Goal: Transaction & Acquisition: Purchase product/service

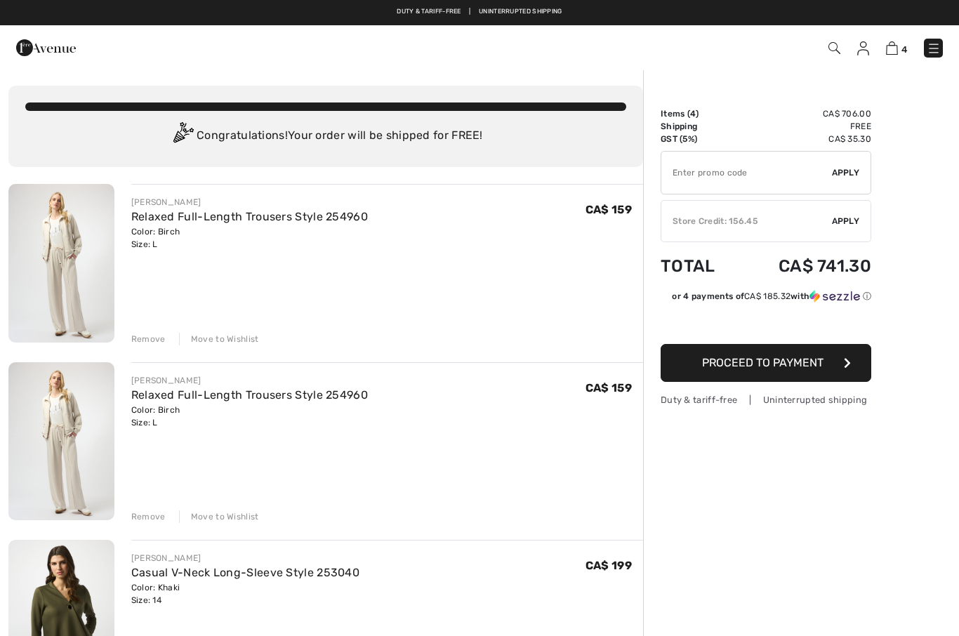
click at [149, 514] on div "Remove" at bounding box center [148, 516] width 34 height 13
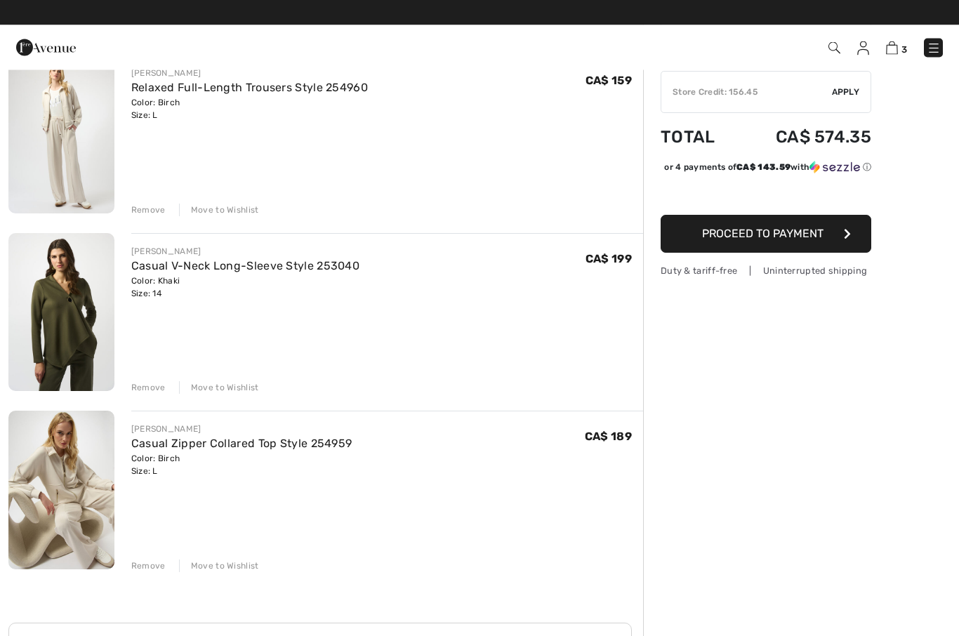
scroll to position [129, 0]
click at [149, 392] on div "Remove" at bounding box center [148, 388] width 34 height 13
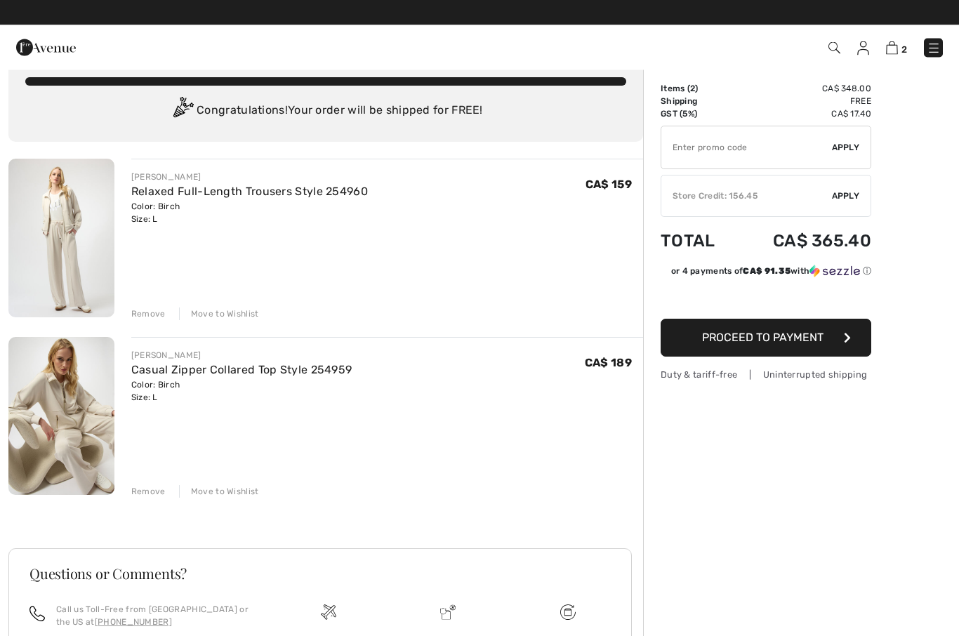
scroll to position [25, 0]
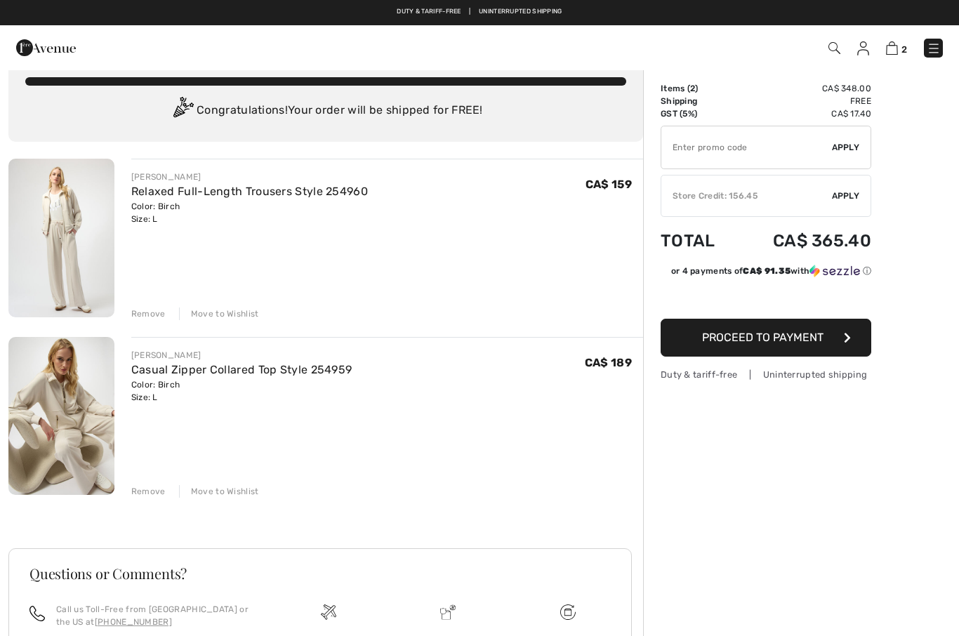
click at [52, 425] on img at bounding box center [61, 416] width 106 height 159
click at [69, 249] on img at bounding box center [61, 238] width 106 height 159
click at [56, 269] on img at bounding box center [61, 238] width 106 height 159
click at [46, 286] on img at bounding box center [61, 238] width 106 height 159
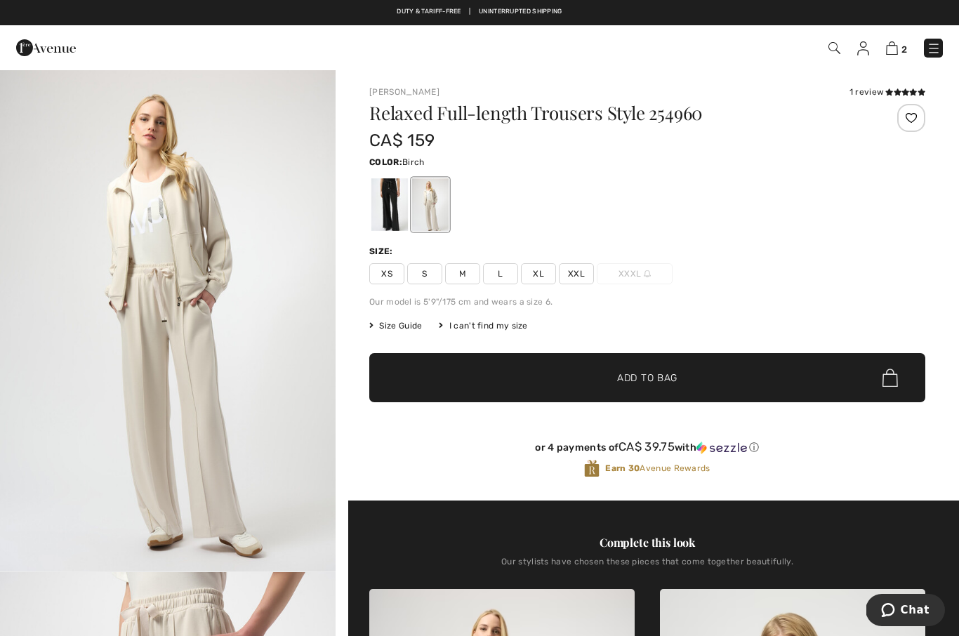
click at [410, 325] on span "Size Guide" at bounding box center [395, 325] width 53 height 13
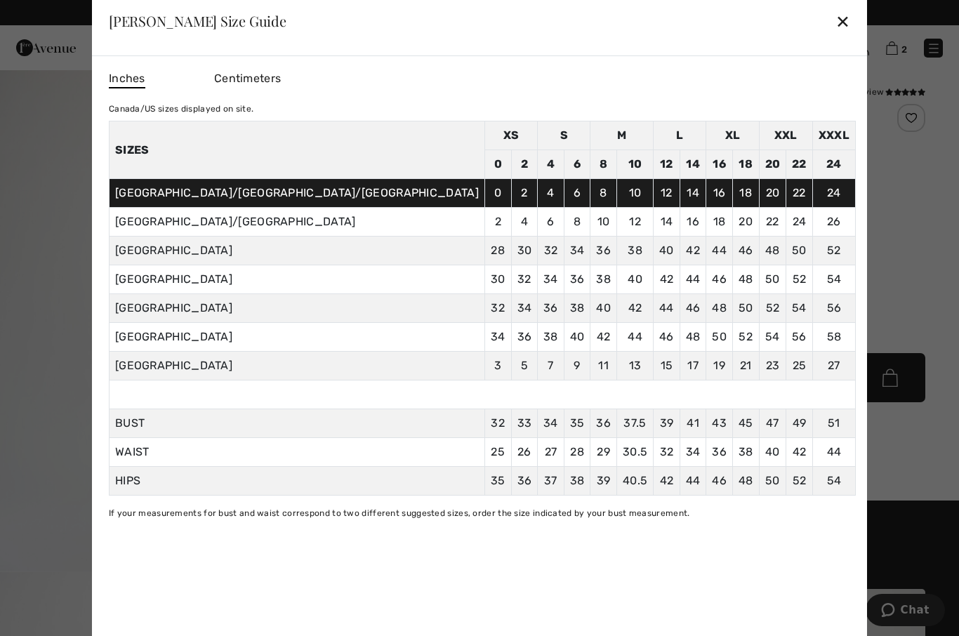
click at [835, 16] on div "✕" at bounding box center [842, 20] width 15 height 29
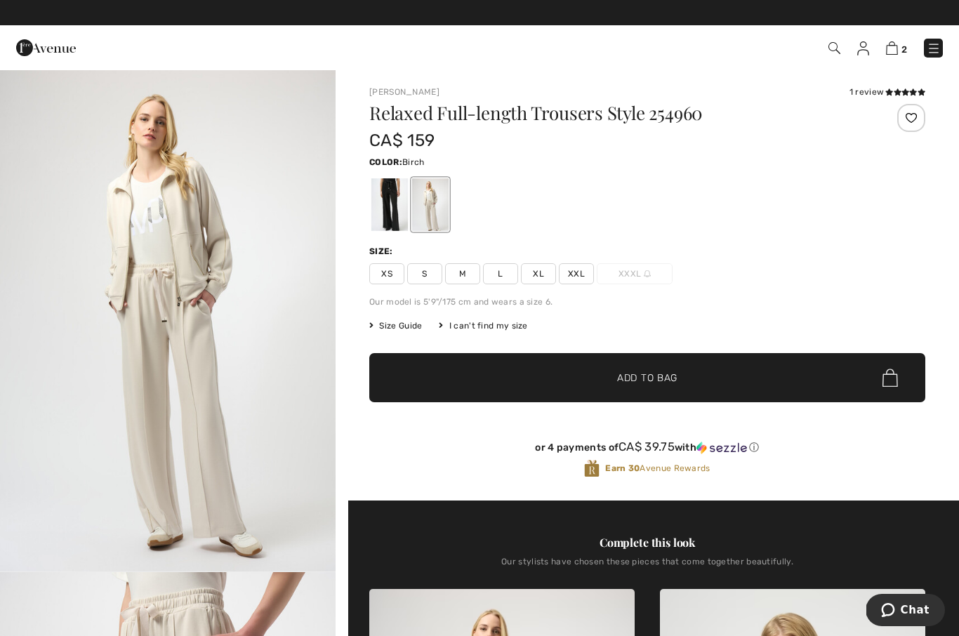
click at [881, 88] on div "1 review" at bounding box center [887, 92] width 76 height 13
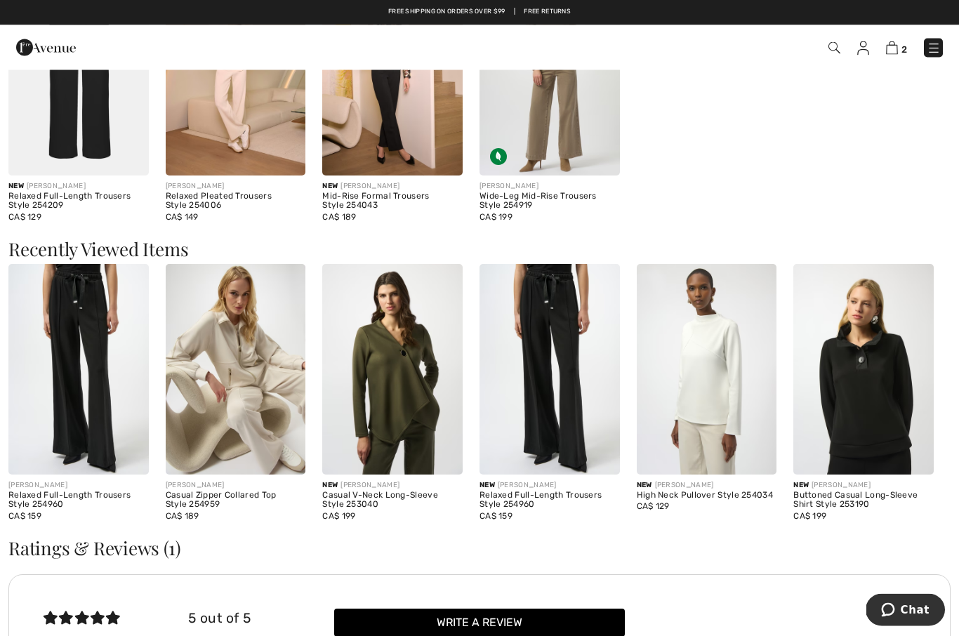
scroll to position [1813, 0]
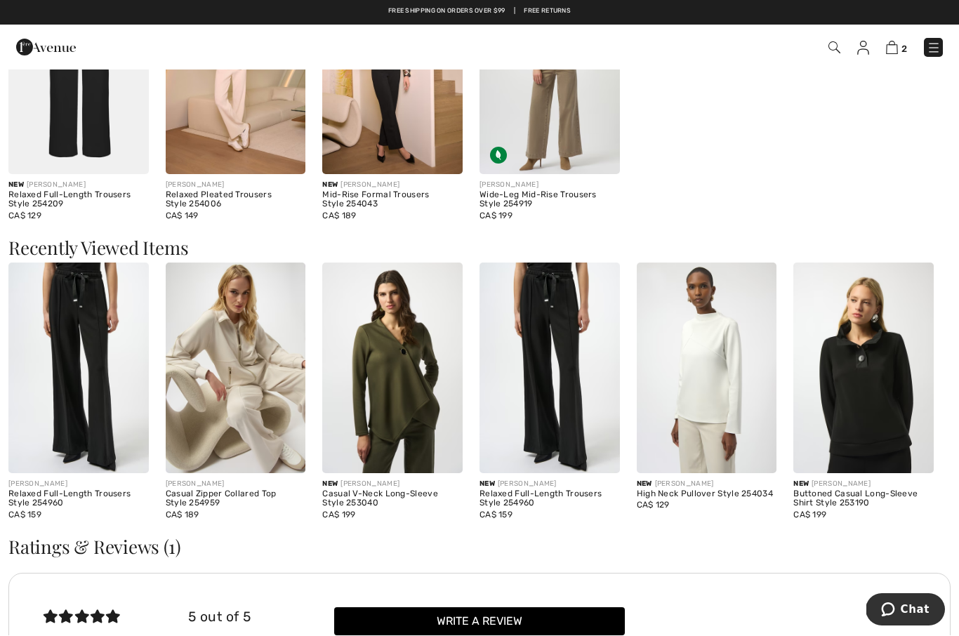
click at [547, 411] on img at bounding box center [549, 368] width 140 height 210
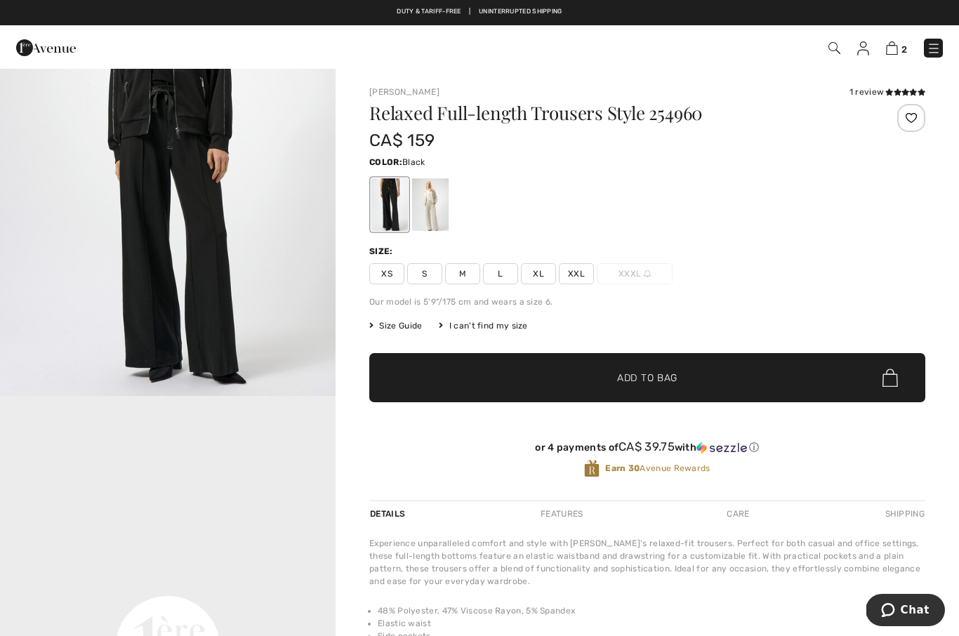
scroll to position [678, 0]
click at [893, 48] on img at bounding box center [892, 47] width 12 height 13
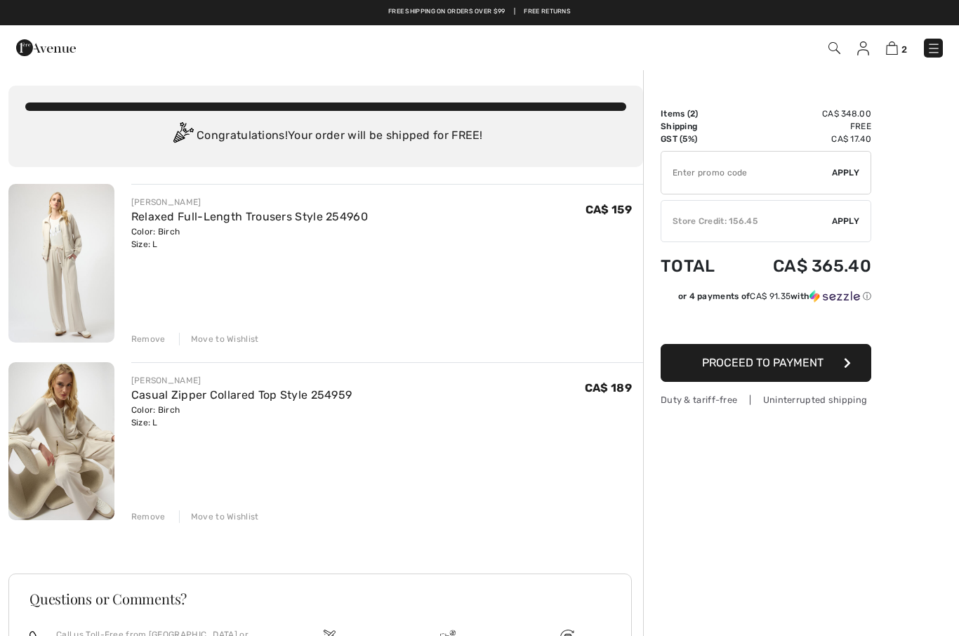
click at [63, 442] on img at bounding box center [61, 441] width 106 height 159
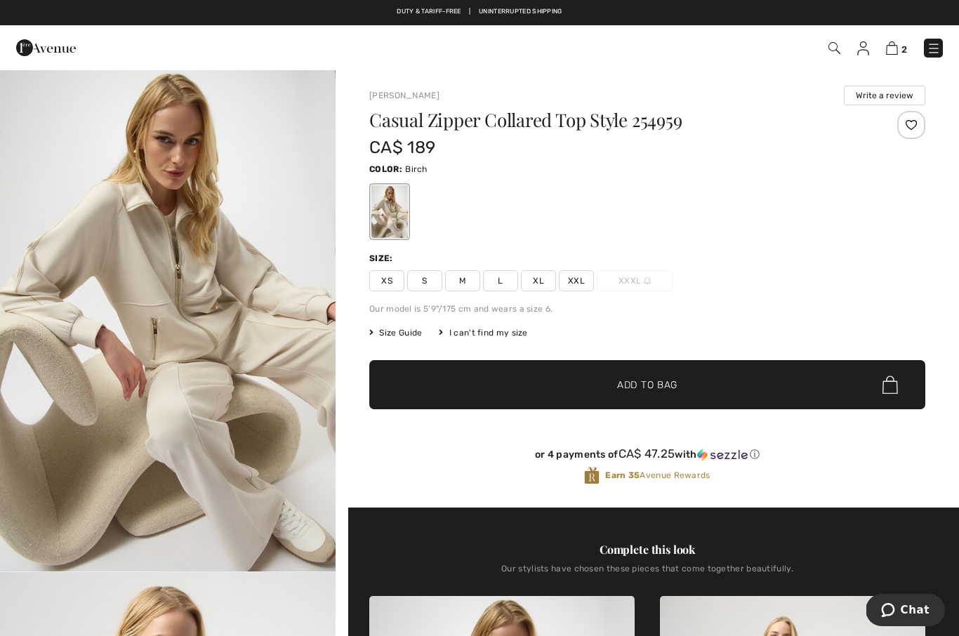
click at [537, 288] on span "XL" at bounding box center [538, 280] width 35 height 21
click at [639, 390] on span "Add to Bag" at bounding box center [647, 385] width 60 height 15
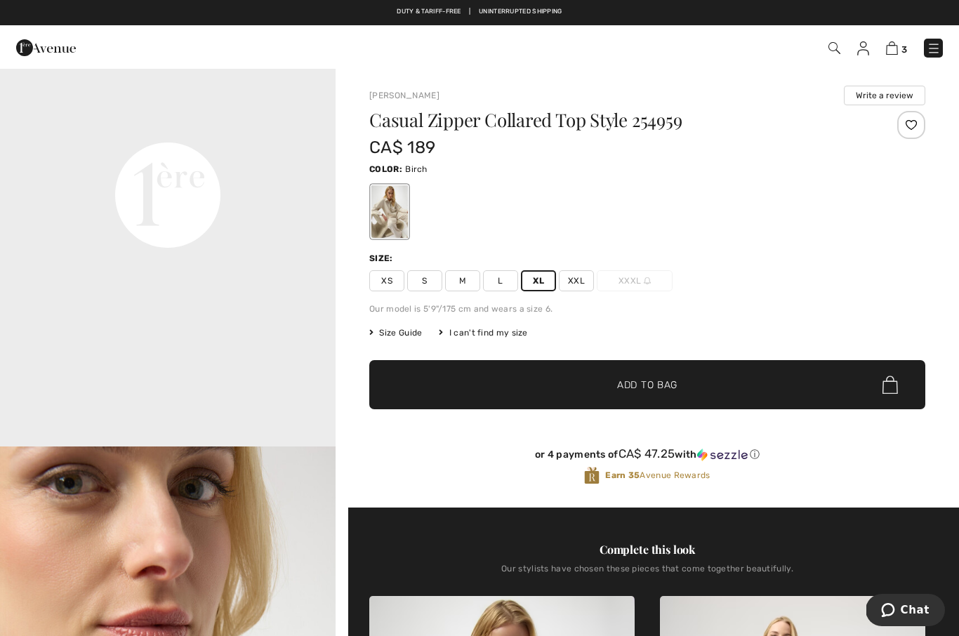
scroll to position [1133, 0]
click at [886, 54] on link "3" at bounding box center [896, 47] width 21 height 17
